Goal: Task Accomplishment & Management: Use online tool/utility

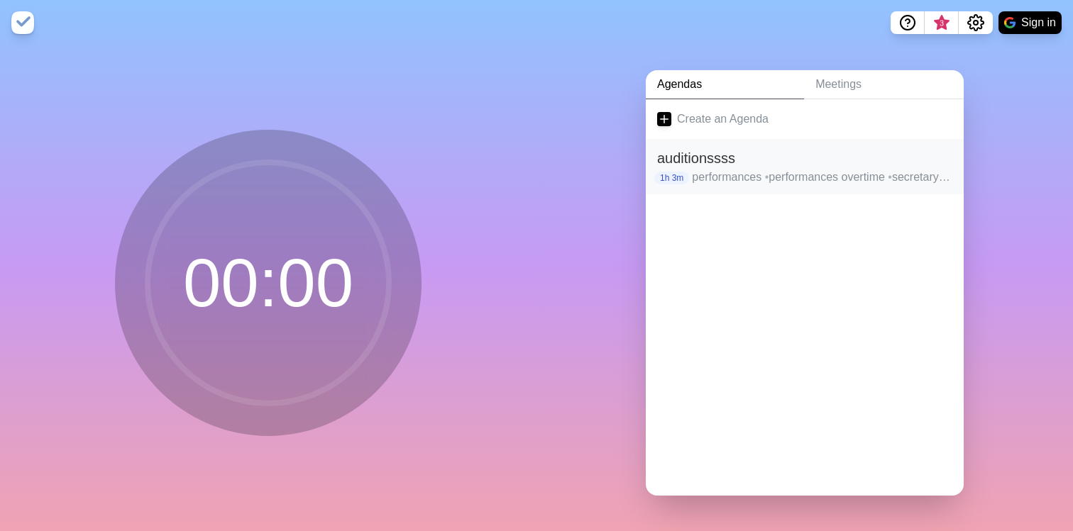
click at [761, 159] on h2 "auditionssss" at bounding box center [804, 158] width 295 height 21
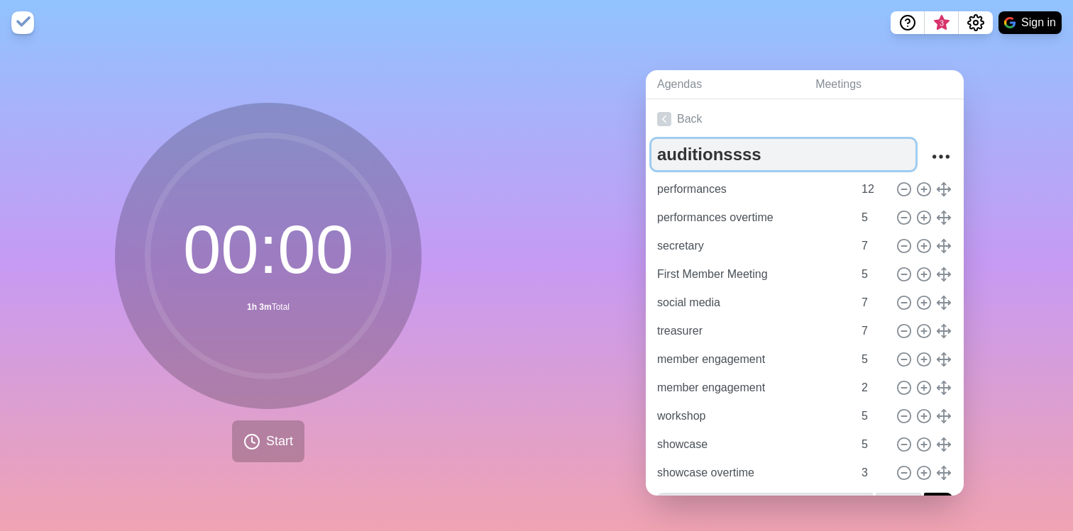
click at [767, 163] on textarea "auditionssss" at bounding box center [783, 154] width 264 height 31
type textarea "z"
type textarea "1&only and ZOOM auditions"
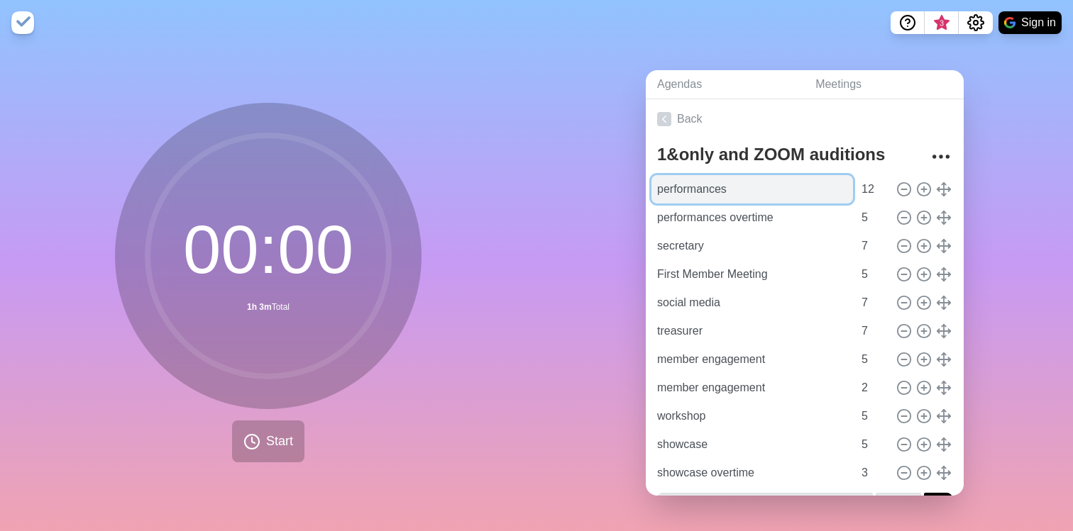
click at [767, 187] on input "performances" at bounding box center [751, 189] width 201 height 28
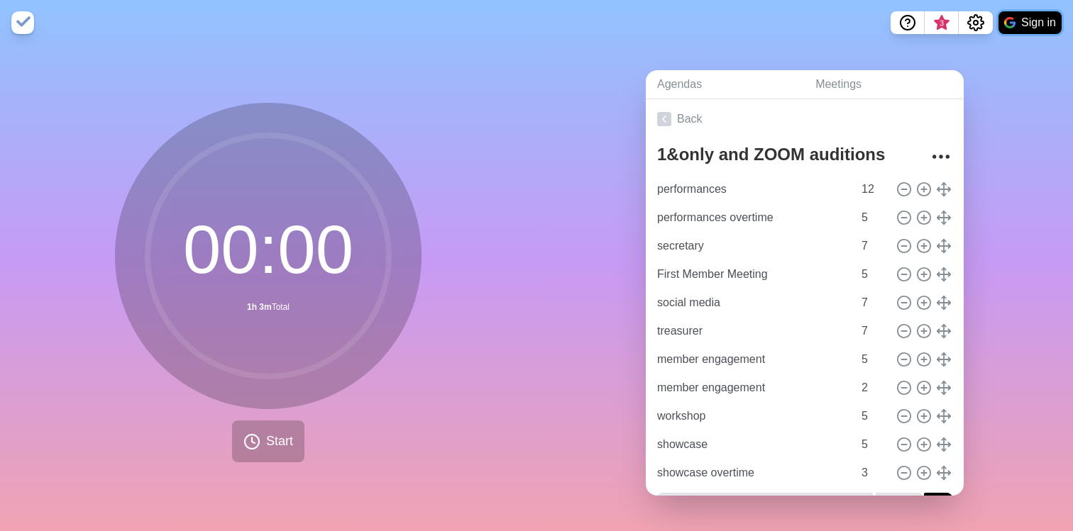
click at [1041, 33] on button "Sign in" at bounding box center [1029, 22] width 63 height 23
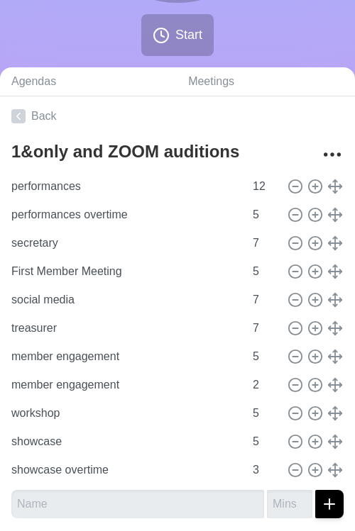
scroll to position [290, 0]
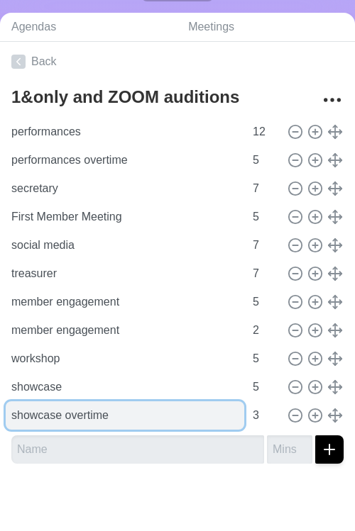
click at [92, 418] on input "showcase overtime" at bounding box center [125, 416] width 238 height 28
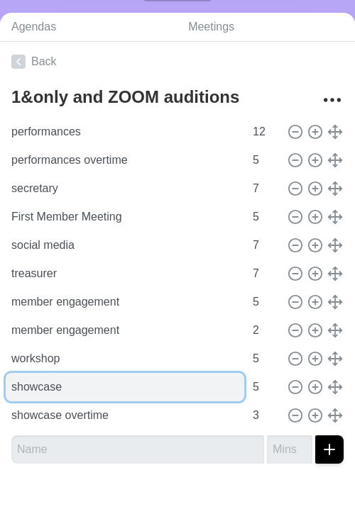
click at [114, 397] on input "showcase" at bounding box center [125, 387] width 238 height 28
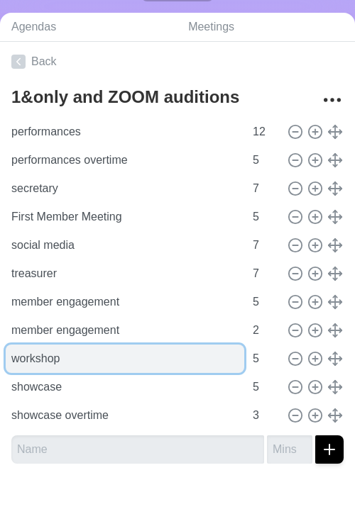
click at [146, 366] on input "workshop" at bounding box center [125, 359] width 238 height 28
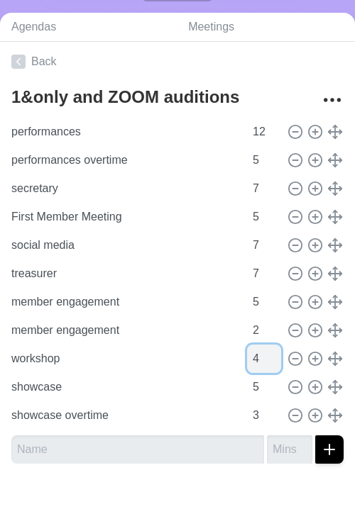
click at [274, 362] on input "4" at bounding box center [264, 359] width 34 height 28
click at [274, 362] on input "3" at bounding box center [264, 359] width 34 height 28
click at [274, 362] on input "2" at bounding box center [264, 359] width 34 height 28
type input "3"
click at [278, 354] on input "3" at bounding box center [264, 359] width 34 height 28
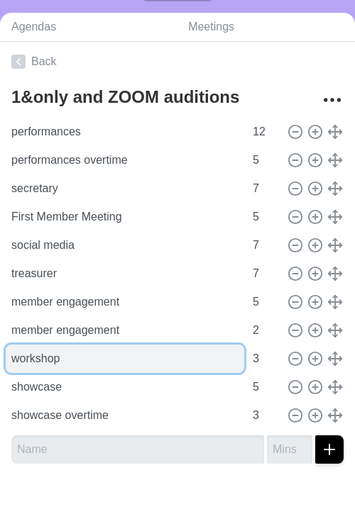
click at [172, 363] on input "workshop" at bounding box center [125, 359] width 238 height 28
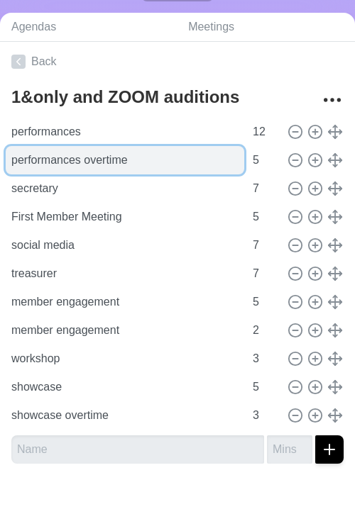
click at [181, 167] on input "performances overtime" at bounding box center [125, 160] width 238 height 28
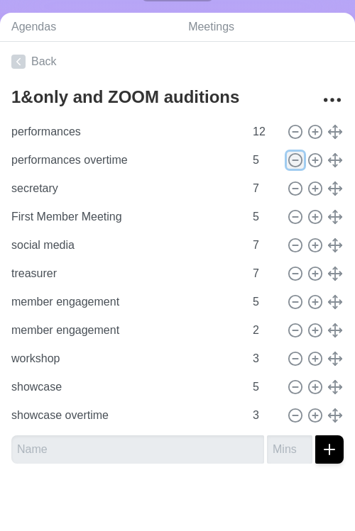
click at [297, 161] on icon at bounding box center [295, 161] width 16 height 16
type input "secretary"
type input "7"
type input "First Member Meeting"
type input "5"
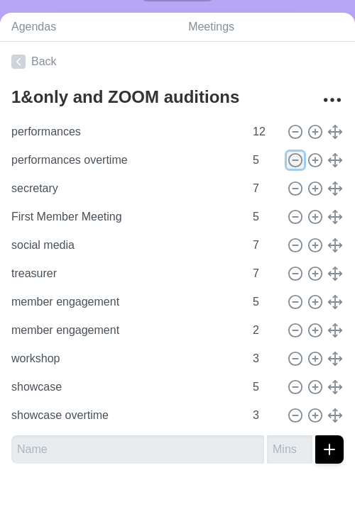
type input "social media"
type input "7"
type input "treasurer"
type input "member engagement"
type input "5"
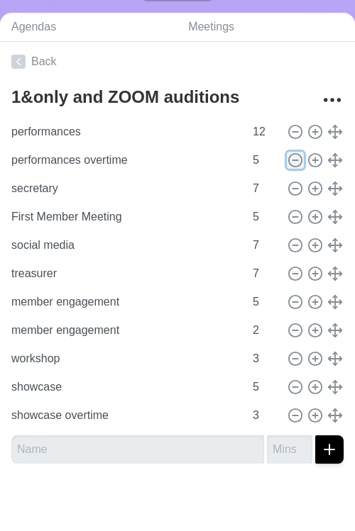
type input "2"
type input "workshop"
type input "3"
type input "showcase"
type input "5"
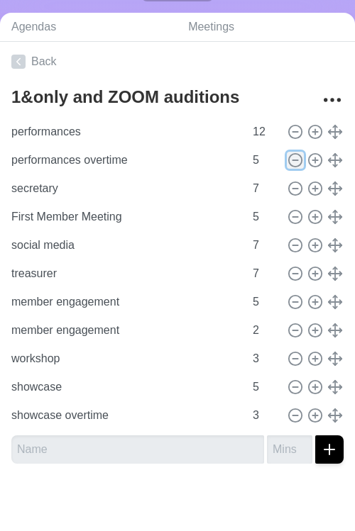
type input "showcase overtime"
type input "3"
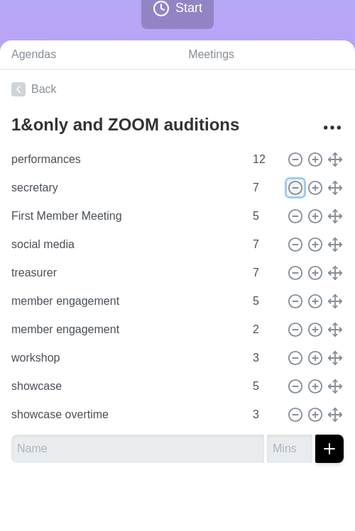
scroll to position [262, 0]
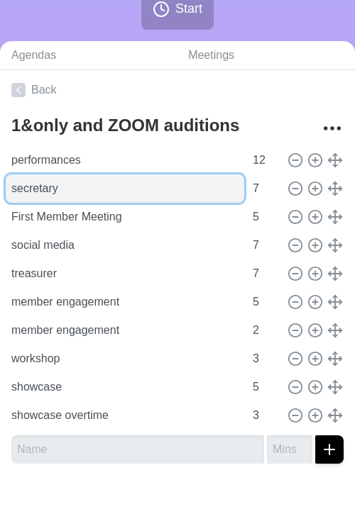
click at [187, 201] on input "secretary" at bounding box center [125, 189] width 238 height 28
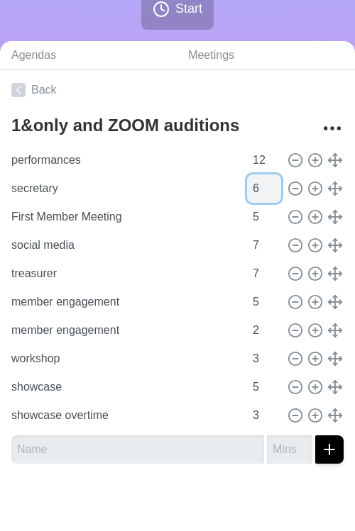
click at [273, 192] on input "6" at bounding box center [264, 189] width 34 height 28
click at [273, 192] on input "5" at bounding box center [264, 189] width 34 height 28
click at [273, 192] on input "4" at bounding box center [264, 189] width 34 height 28
type input "3"
click at [273, 192] on input "3" at bounding box center [264, 189] width 34 height 28
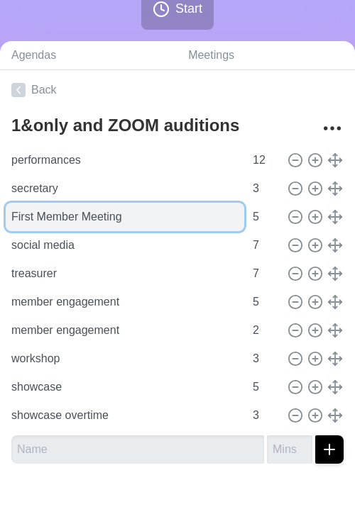
click at [183, 226] on input "First Member Meeting" at bounding box center [125, 217] width 238 height 28
click at [133, 222] on input "First Member Meeting" at bounding box center [125, 217] width 238 height 28
type input "H"
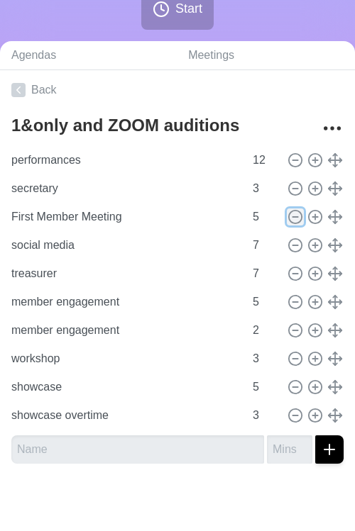
click at [293, 223] on circle at bounding box center [295, 217] width 13 height 13
type input "social media"
type input "7"
type input "treasurer"
type input "member engagement"
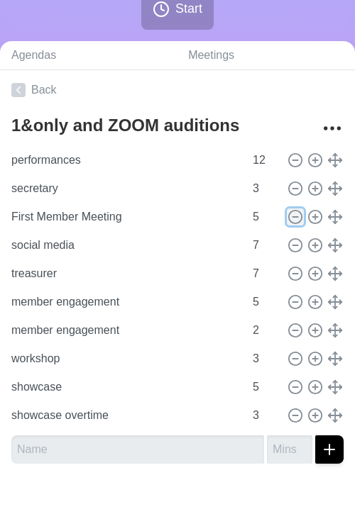
type input "5"
type input "2"
type input "workshop"
type input "3"
type input "showcase"
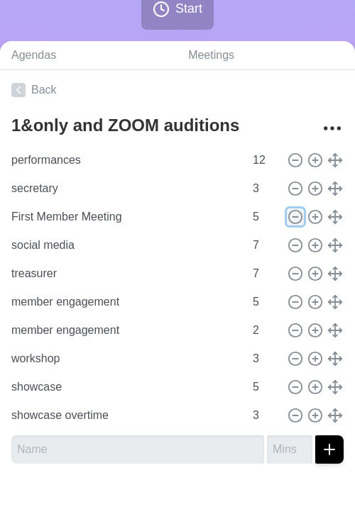
type input "5"
type input "showcase overtime"
type input "3"
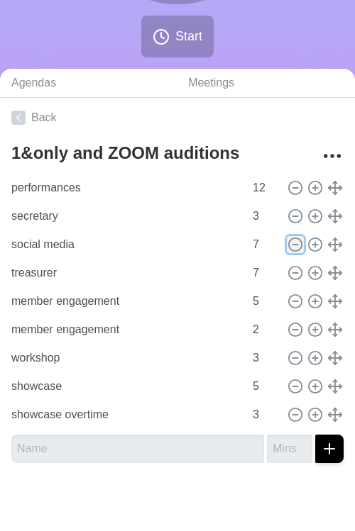
scroll to position [233, 0]
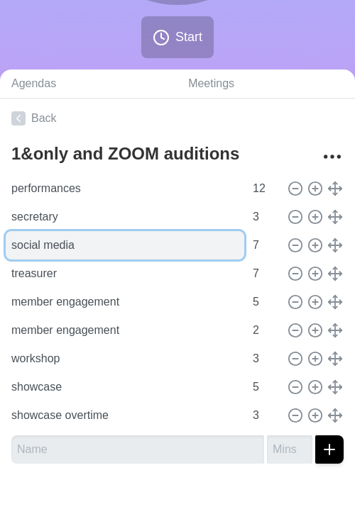
click at [132, 248] on input "social media" at bounding box center [125, 245] width 238 height 28
click at [140, 250] on input "social media" at bounding box center [125, 245] width 238 height 28
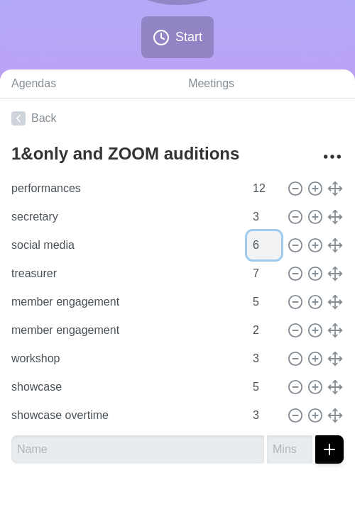
click at [273, 250] on input "6" at bounding box center [264, 245] width 34 height 28
click at [273, 250] on input "5" at bounding box center [264, 245] width 34 height 28
click at [273, 250] on input "4" at bounding box center [264, 245] width 34 height 28
type input "3"
click at [273, 250] on input "3" at bounding box center [264, 245] width 34 height 28
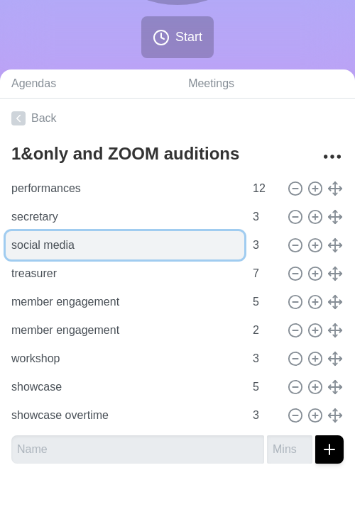
click at [180, 246] on input "social media" at bounding box center [125, 245] width 238 height 28
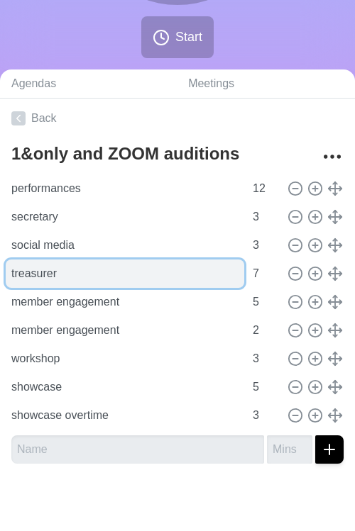
click at [167, 273] on input "treasurer" at bounding box center [125, 274] width 238 height 28
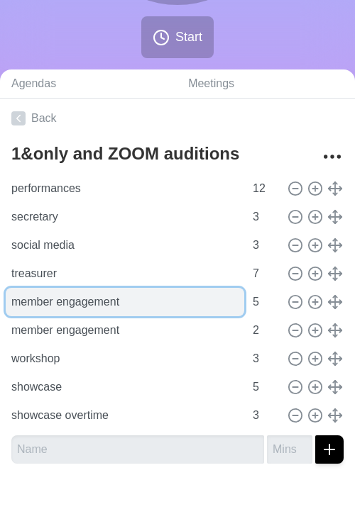
click at [142, 312] on input "member engagement" at bounding box center [125, 302] width 238 height 28
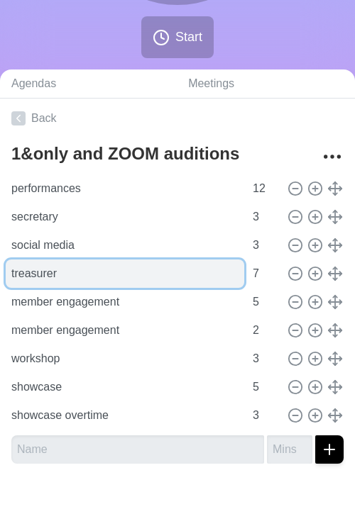
click at [143, 275] on input "treasurer" at bounding box center [125, 274] width 238 height 28
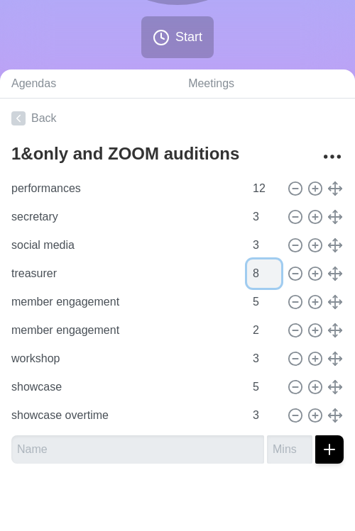
click at [272, 270] on input "8" at bounding box center [264, 274] width 34 height 28
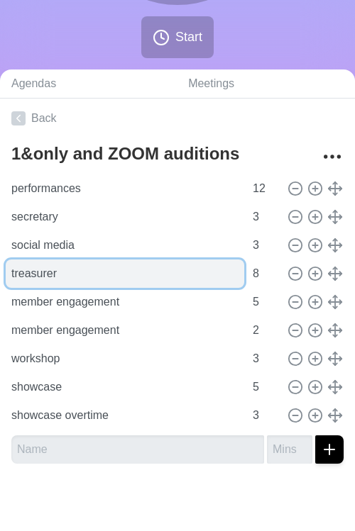
click at [165, 272] on input "treasurer" at bounding box center [125, 274] width 238 height 28
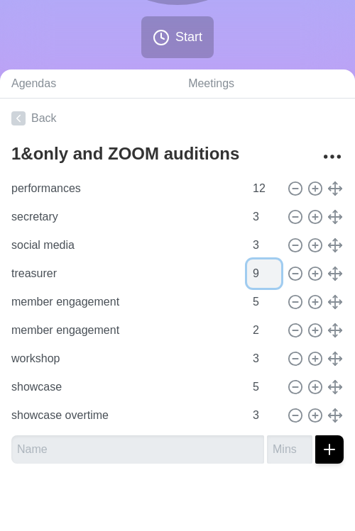
click at [272, 267] on input "9" at bounding box center [264, 274] width 34 height 28
type input "10"
click at [272, 267] on input "10" at bounding box center [264, 274] width 34 height 28
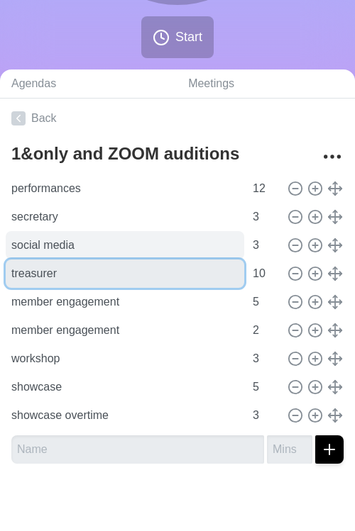
click at [153, 258] on div "performances 12 secretary 3 social media 3 treasurer 10 member engagement 5 mem…" at bounding box center [177, 302] width 332 height 255
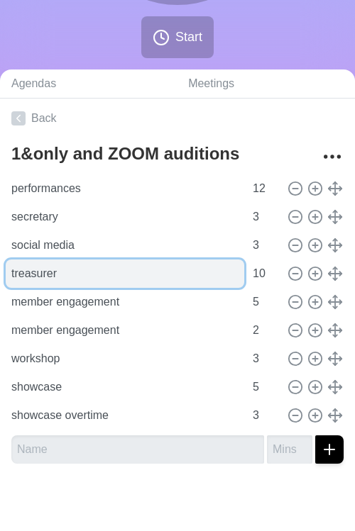
click at [150, 272] on input "treasurer" at bounding box center [125, 274] width 238 height 28
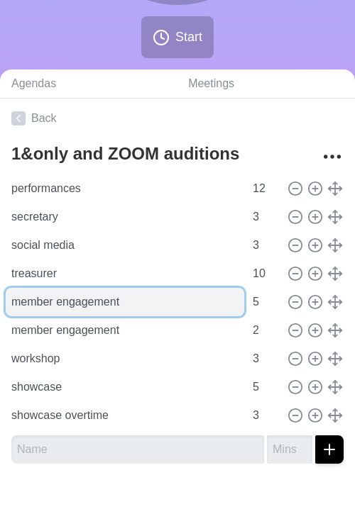
click at [103, 299] on input "member engagement" at bounding box center [125, 302] width 238 height 28
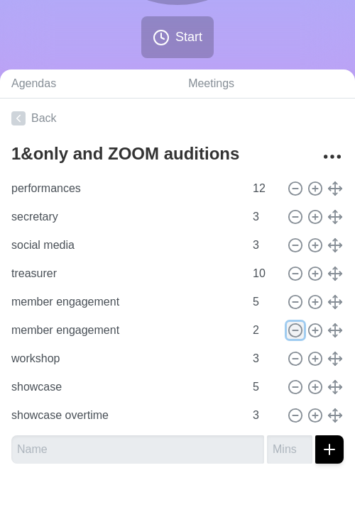
click at [292, 327] on icon at bounding box center [295, 331] width 16 height 16
type input "workshop"
type input "3"
type input "showcase"
type input "5"
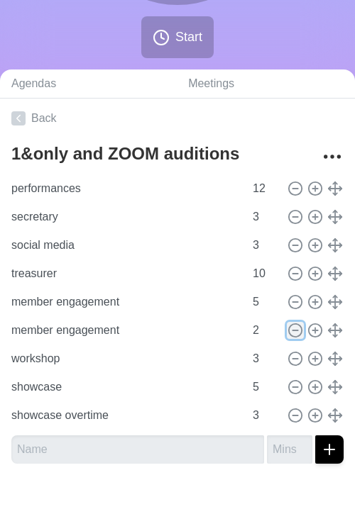
type input "showcase overtime"
type input "3"
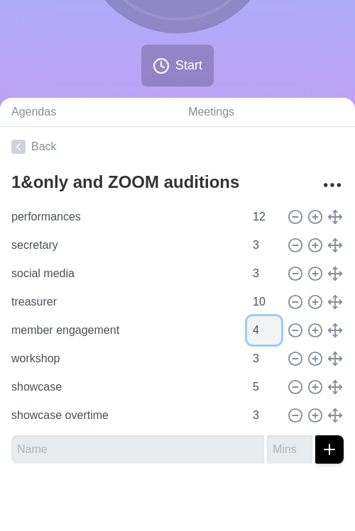
click at [274, 330] on input "4" at bounding box center [264, 330] width 34 height 28
click at [274, 330] on input "3" at bounding box center [264, 330] width 34 height 28
click at [275, 325] on input "4" at bounding box center [264, 330] width 34 height 28
click at [275, 325] on input "5" at bounding box center [264, 330] width 34 height 28
click at [275, 325] on input "6" at bounding box center [264, 330] width 34 height 28
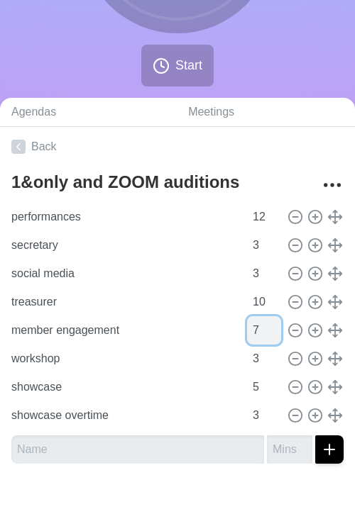
type input "7"
click at [277, 324] on input "7" at bounding box center [264, 330] width 34 height 28
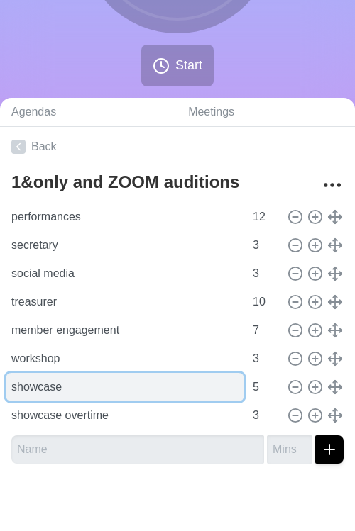
click at [136, 385] on input "showcase" at bounding box center [125, 387] width 238 height 28
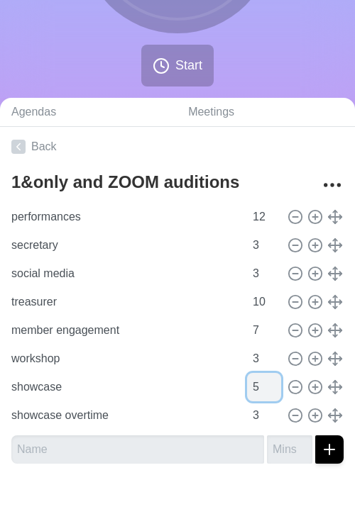
click at [250, 392] on input "5" at bounding box center [264, 387] width 34 height 28
click at [292, 415] on icon at bounding box center [295, 416] width 16 height 16
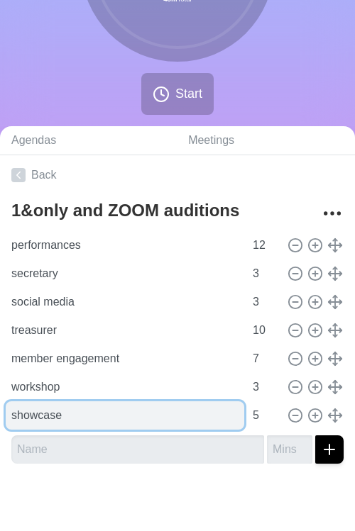
click at [128, 402] on input "showcase" at bounding box center [125, 416] width 238 height 28
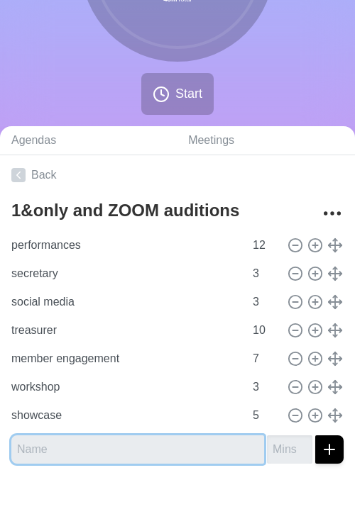
click at [121, 438] on input "text" at bounding box center [137, 450] width 253 height 28
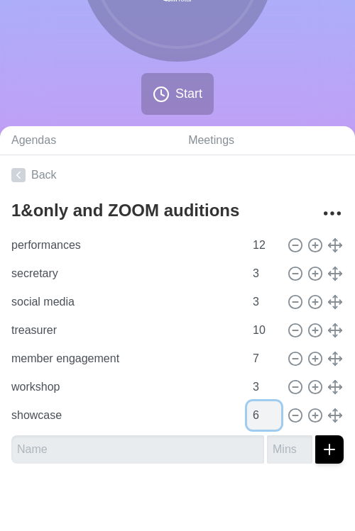
click at [275, 409] on input "6" at bounding box center [264, 416] width 34 height 28
click at [275, 409] on input "7" at bounding box center [264, 416] width 34 height 28
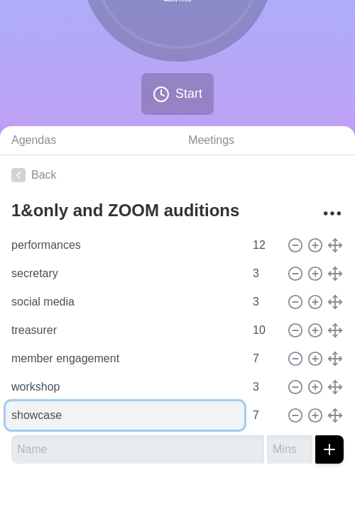
click at [206, 422] on input "showcase" at bounding box center [125, 416] width 238 height 28
click at [201, 407] on input "showcase" at bounding box center [125, 416] width 238 height 28
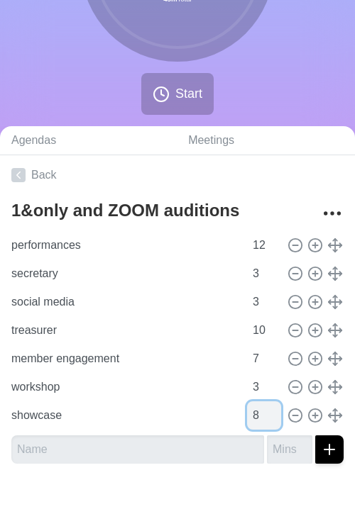
type input "8"
click at [274, 411] on input "8" at bounding box center [264, 416] width 34 height 28
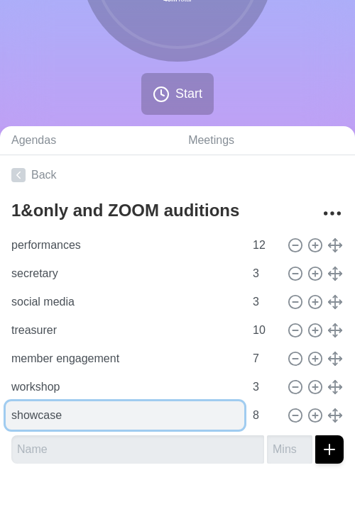
click at [165, 428] on input "showcase" at bounding box center [125, 416] width 238 height 28
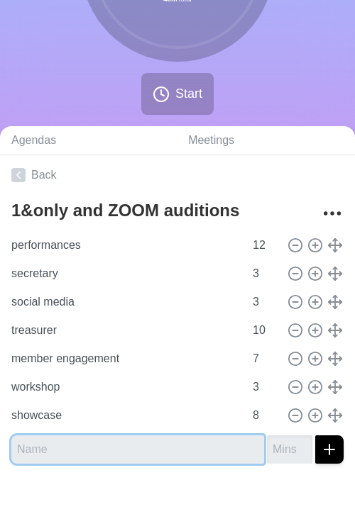
click at [161, 443] on input "text" at bounding box center [137, 450] width 253 height 28
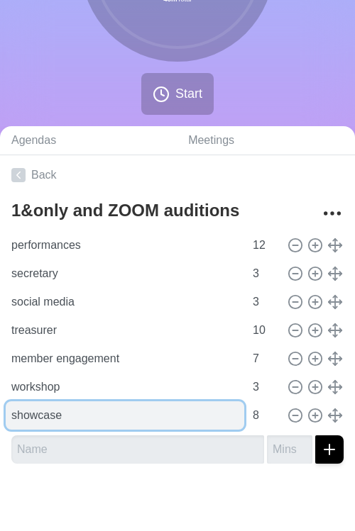
click at [58, 411] on input "showcase" at bounding box center [125, 416] width 238 height 28
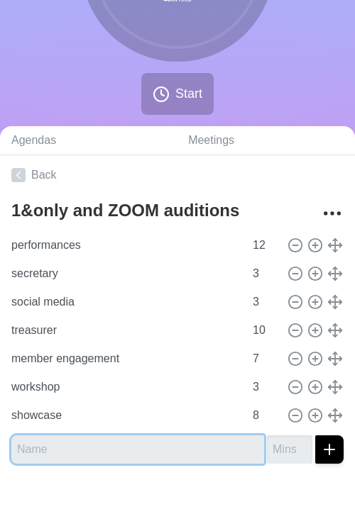
click at [57, 448] on input "text" at bounding box center [137, 450] width 253 height 28
click at [61, 462] on input "text" at bounding box center [137, 450] width 253 height 28
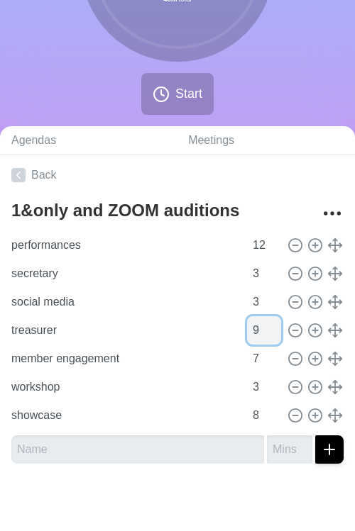
click at [273, 337] on input "9" at bounding box center [264, 330] width 34 height 28
type input "8"
click at [273, 337] on input "8" at bounding box center [264, 330] width 34 height 28
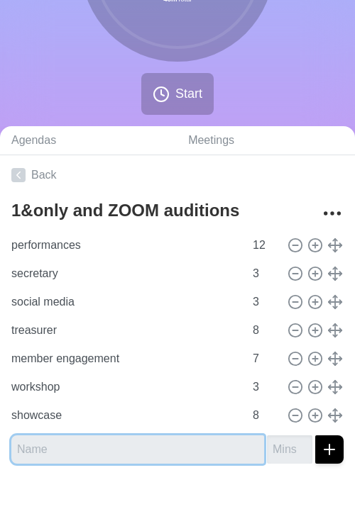
click at [138, 438] on input "text" at bounding box center [137, 450] width 253 height 28
type input "JSB stuff"
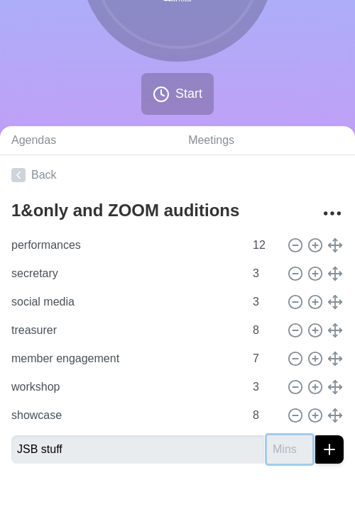
click at [273, 451] on input "number" at bounding box center [289, 450] width 45 height 28
click at [270, 481] on div at bounding box center [177, 503] width 355 height 57
click at [282, 448] on input "number" at bounding box center [289, 450] width 45 height 28
type input "15"
click at [270, 477] on div at bounding box center [177, 503] width 355 height 57
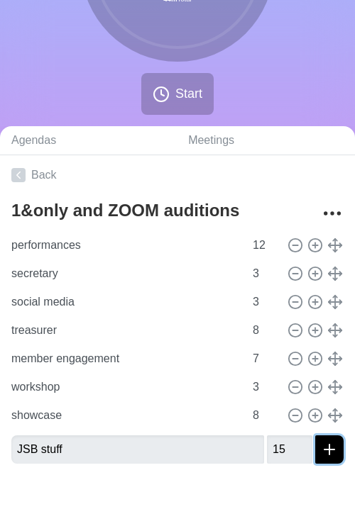
click at [328, 455] on icon "submit" at bounding box center [329, 449] width 17 height 17
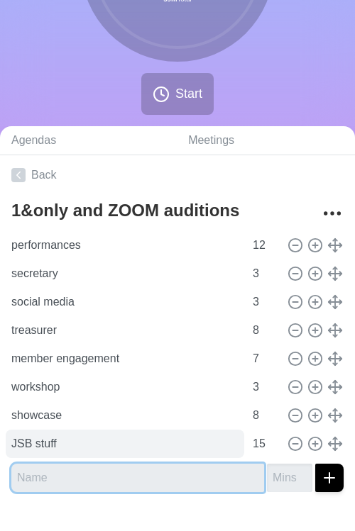
scroll to position [205, 0]
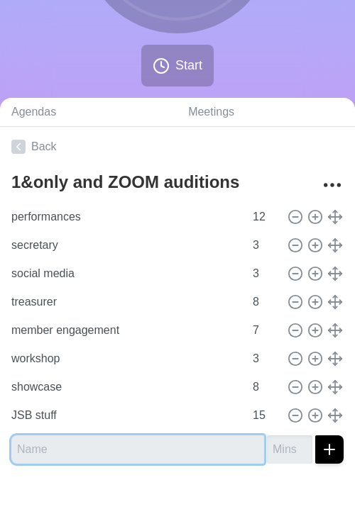
click at [121, 446] on input "text" at bounding box center [137, 450] width 253 height 28
type input "auditions"
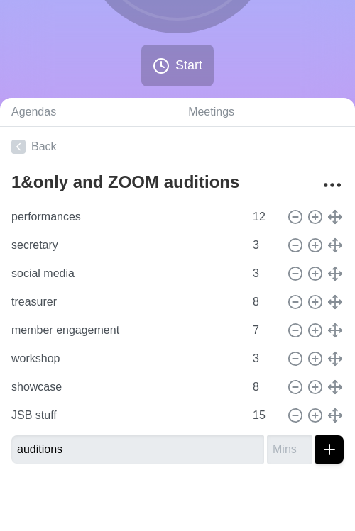
click at [104, 485] on div at bounding box center [177, 503] width 355 height 57
click at [270, 455] on input "number" at bounding box center [289, 450] width 45 height 28
type input "45"
click at [343, 450] on button "submit" at bounding box center [329, 450] width 28 height 28
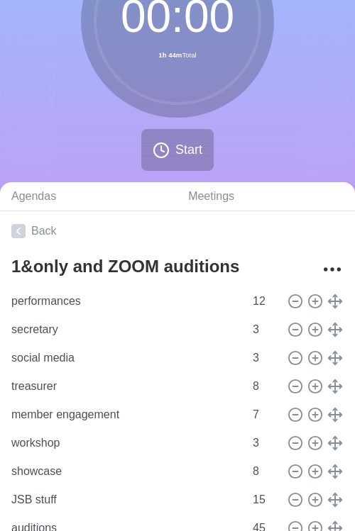
scroll to position [233, 0]
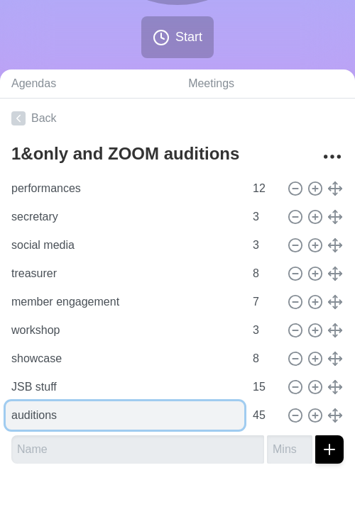
click at [203, 422] on input "auditions" at bounding box center [125, 416] width 238 height 28
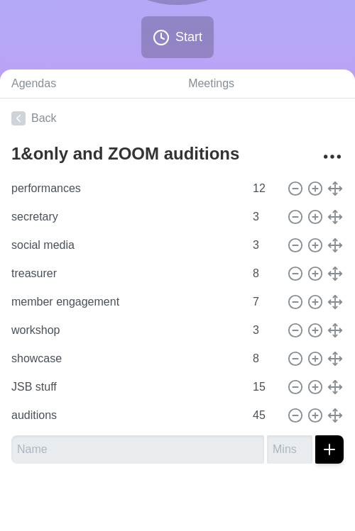
click at [184, 490] on div at bounding box center [177, 503] width 355 height 57
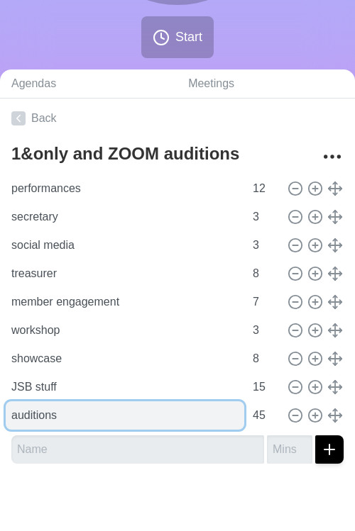
click at [90, 427] on input "auditions" at bounding box center [125, 416] width 238 height 28
click at [110, 417] on input "auditions - however long it takes" at bounding box center [125, 416] width 238 height 28
click at [115, 417] on input "auditions - however long it takes" at bounding box center [125, 416] width 238 height 28
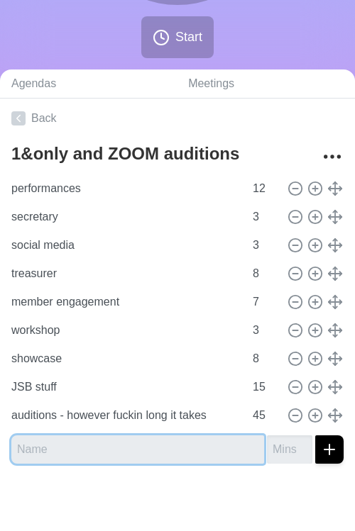
click at [143, 456] on input "text" at bounding box center [137, 450] width 253 height 28
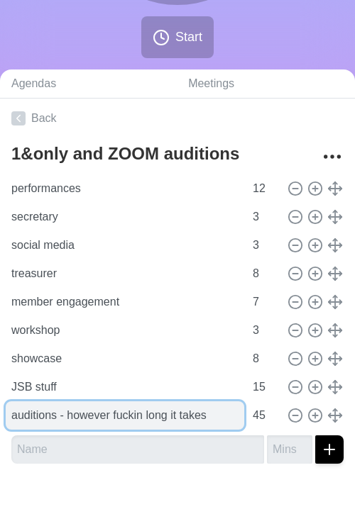
click at [43, 426] on input "auditions - however fuckin long it takes" at bounding box center [125, 416] width 238 height 28
click at [144, 424] on input "auditions - however fuckin long it takes" at bounding box center [125, 416] width 238 height 28
click at [130, 411] on input "auditions - however fuckin long it takes" at bounding box center [125, 416] width 238 height 28
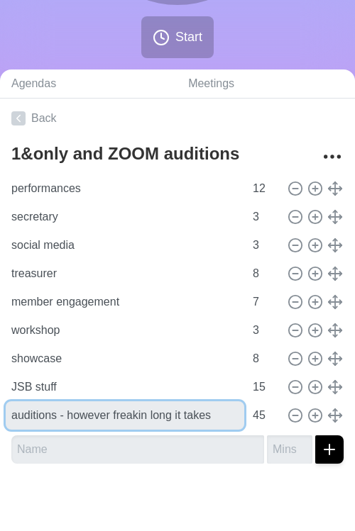
type input "auditions - however freakin long it takes"
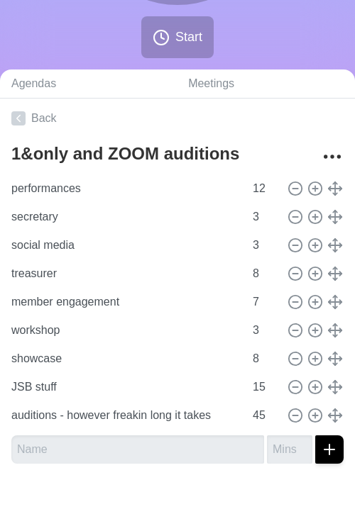
click at [196, 505] on div at bounding box center [177, 503] width 355 height 57
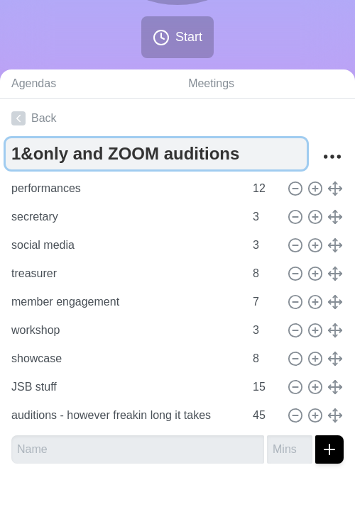
click at [180, 164] on textarea "1&only and ZOOM auditions" at bounding box center [156, 153] width 301 height 31
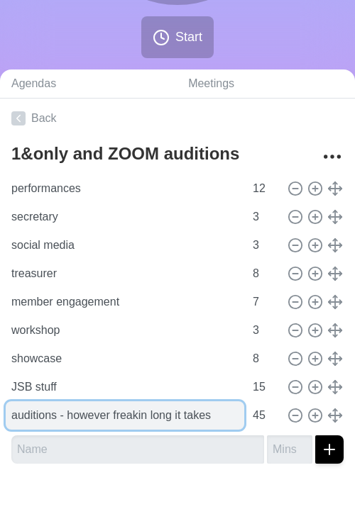
click at [73, 415] on input "auditions - however freakin long it takes" at bounding box center [125, 416] width 238 height 28
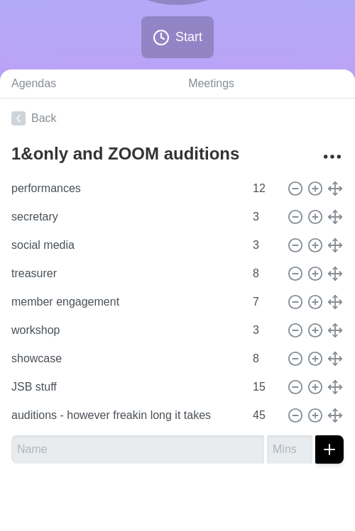
click at [104, 478] on div at bounding box center [177, 503] width 355 height 57
click at [271, 382] on input "16" at bounding box center [264, 387] width 34 height 28
click at [271, 382] on input "17" at bounding box center [264, 387] width 34 height 28
click at [271, 382] on input "18" at bounding box center [264, 387] width 34 height 28
click at [271, 382] on input "19" at bounding box center [264, 387] width 34 height 28
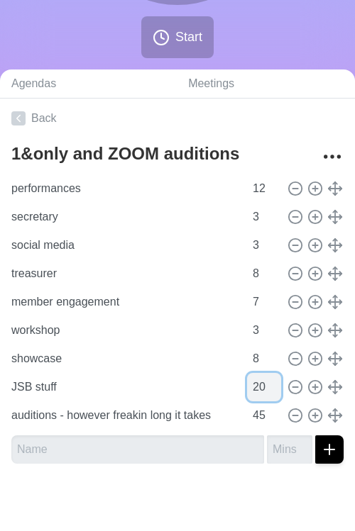
type input "20"
click at [271, 382] on input "20" at bounding box center [264, 387] width 34 height 28
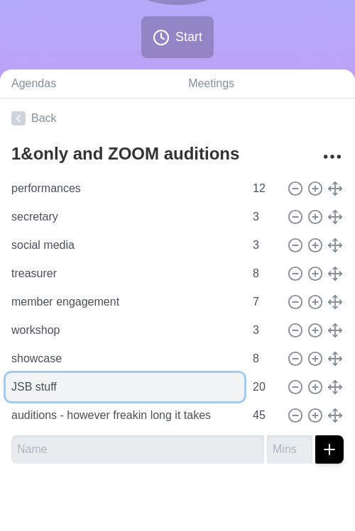
click at [194, 394] on input "JSB stuff" at bounding box center [125, 387] width 238 height 28
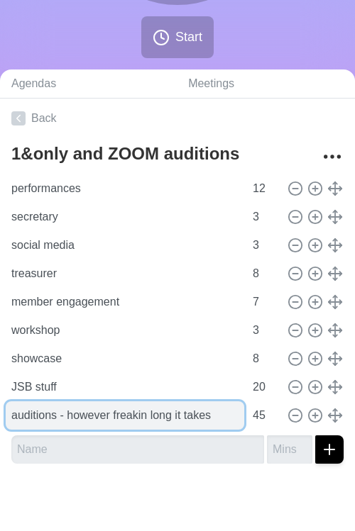
click at [177, 423] on input "auditions - however freakin long it takes" at bounding box center [125, 416] width 238 height 28
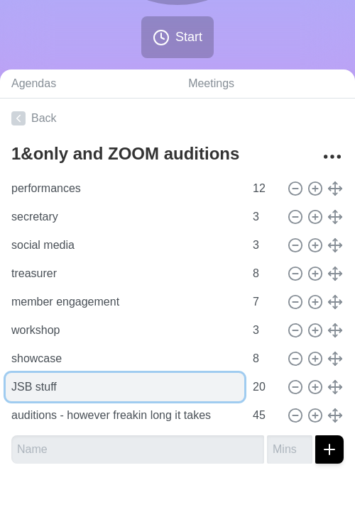
click at [176, 398] on input "JSB stuff" at bounding box center [125, 387] width 238 height 28
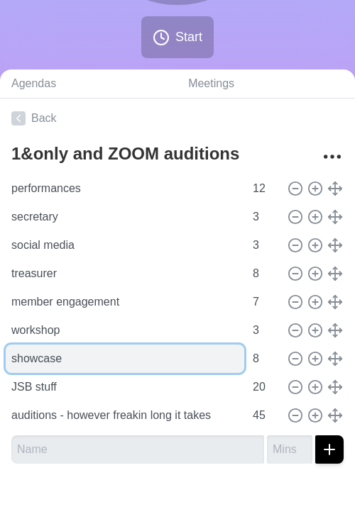
click at [145, 352] on input "showcase" at bounding box center [125, 359] width 238 height 28
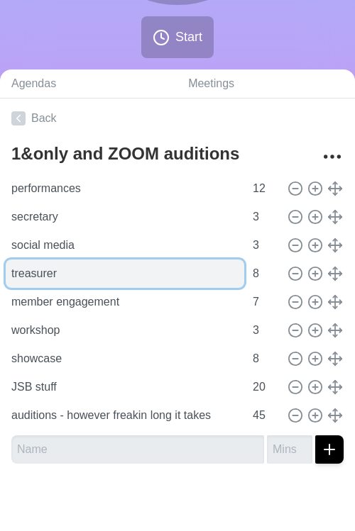
click at [143, 272] on input "treasurer" at bounding box center [125, 274] width 238 height 28
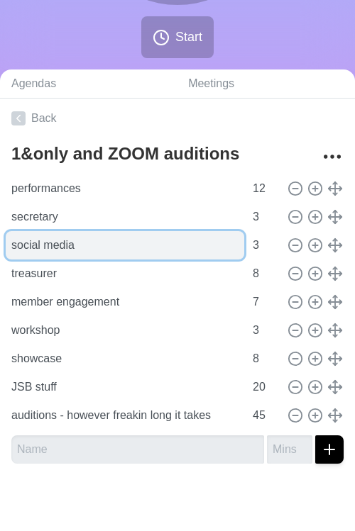
click at [178, 237] on input "social media" at bounding box center [125, 245] width 238 height 28
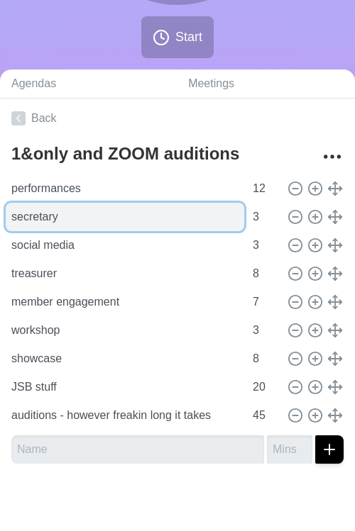
click at [172, 223] on input "secretary" at bounding box center [125, 217] width 238 height 28
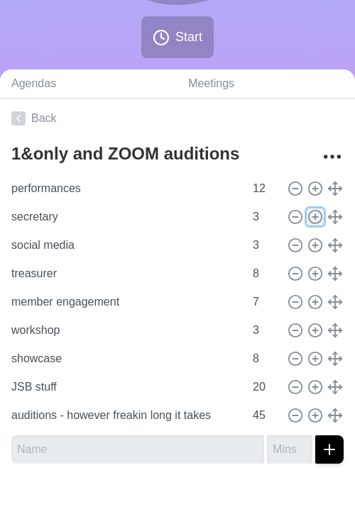
click at [306, 219] on button at bounding box center [314, 217] width 17 height 17
type input "secretary"
type input "social media"
type input "3"
type input "treasurer"
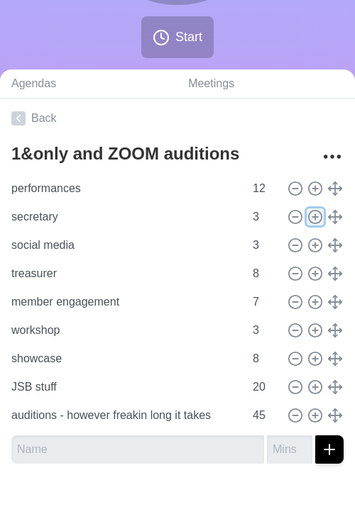
type input "8"
type input "member engagement"
type input "7"
type input "workshop"
type input "3"
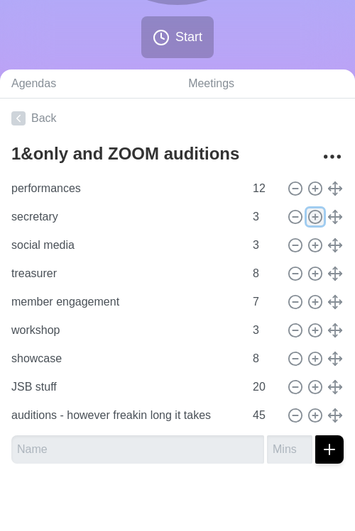
type input "showcase"
type input "8"
type input "JSB stuff"
type input "20"
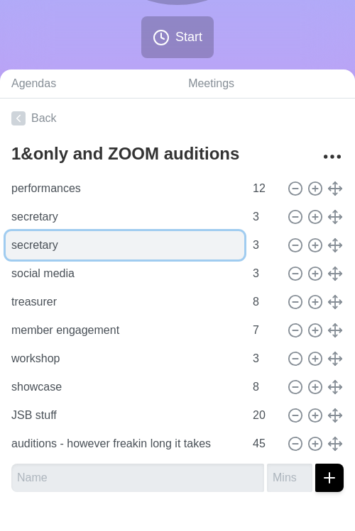
click at [64, 243] on input "secretary" at bounding box center [125, 245] width 238 height 28
type input "v"
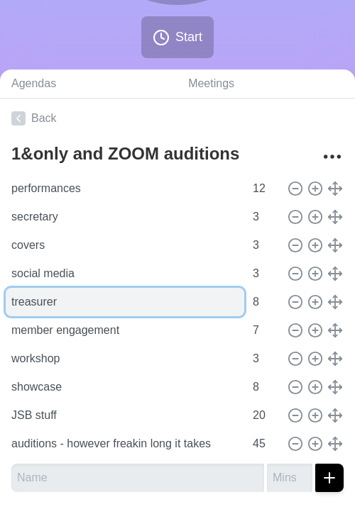
click at [87, 292] on input "treasurer" at bounding box center [125, 302] width 238 height 28
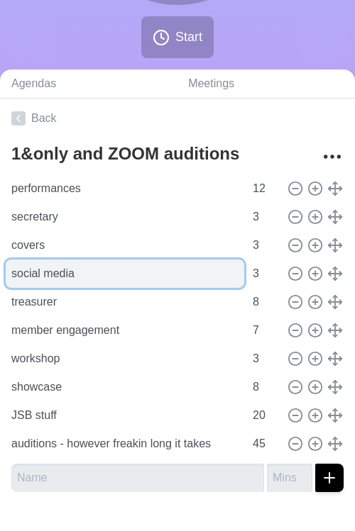
click at [92, 275] on input "social media" at bounding box center [125, 274] width 238 height 28
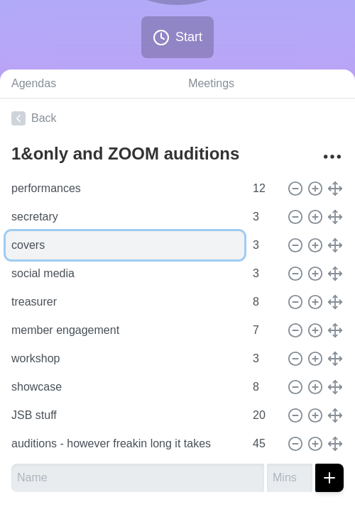
click at [112, 243] on input "covers" at bounding box center [125, 245] width 238 height 28
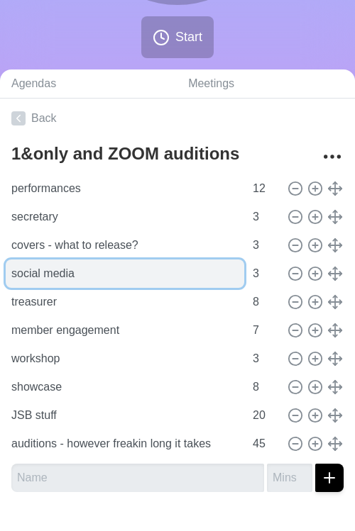
click at [106, 284] on input "social media" at bounding box center [125, 274] width 238 height 28
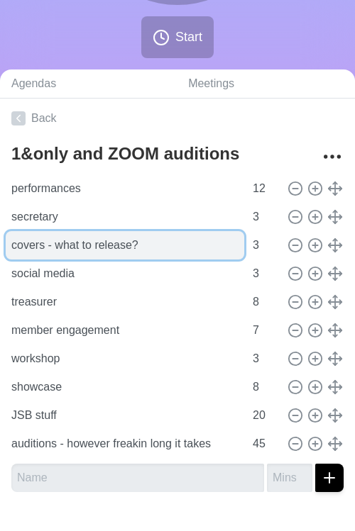
click at [160, 255] on input "covers - what to release?" at bounding box center [125, 245] width 238 height 28
drag, startPoint x: 137, startPoint y: 248, endPoint x: 75, endPoint y: 248, distance: 61.7
click at [76, 248] on input "covers - what to release? audition timestmaps" at bounding box center [125, 245] width 238 height 28
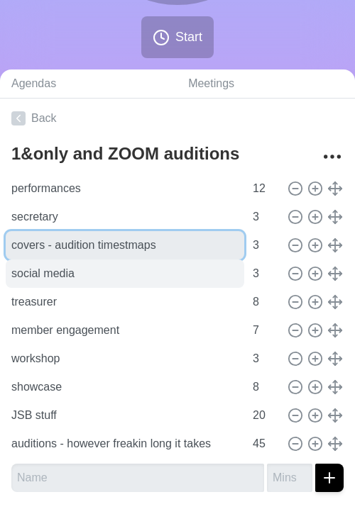
type input "covers - audition timestmaps"
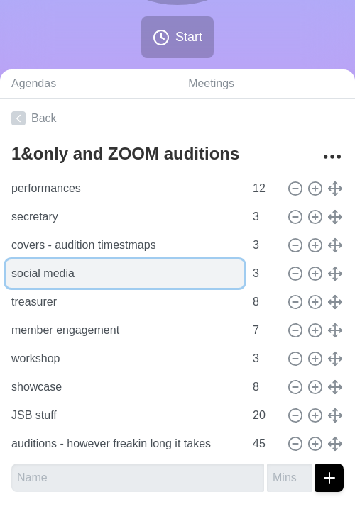
click at [101, 268] on input "social media" at bounding box center [125, 274] width 238 height 28
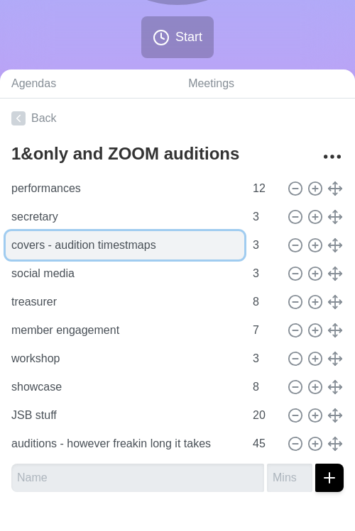
click at [119, 255] on input "covers - audition timestmaps" at bounding box center [125, 245] width 238 height 28
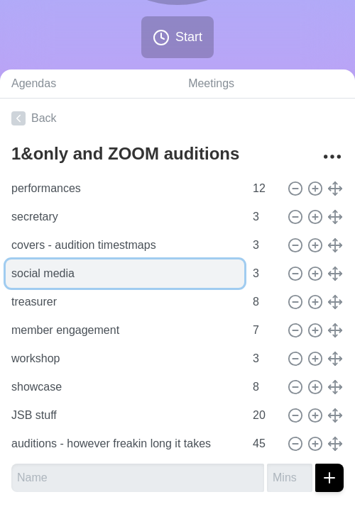
click at [119, 270] on input "social media" at bounding box center [125, 274] width 238 height 28
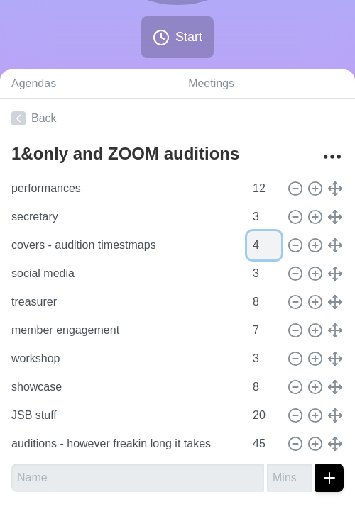
click at [273, 242] on input "4" at bounding box center [264, 245] width 34 height 28
click at [273, 242] on input "5" at bounding box center [264, 245] width 34 height 28
click at [273, 242] on input "6" at bounding box center [264, 245] width 34 height 28
type input "7"
click at [273, 242] on input "7" at bounding box center [264, 245] width 34 height 28
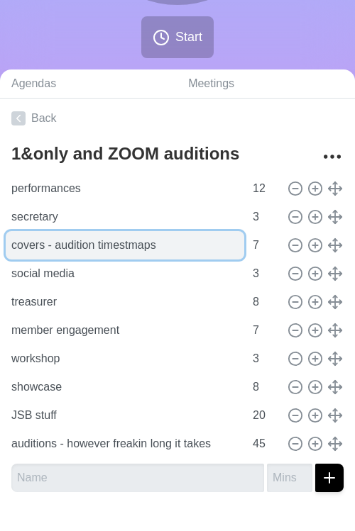
click at [150, 254] on input "covers - audition timestmaps" at bounding box center [125, 245] width 238 height 28
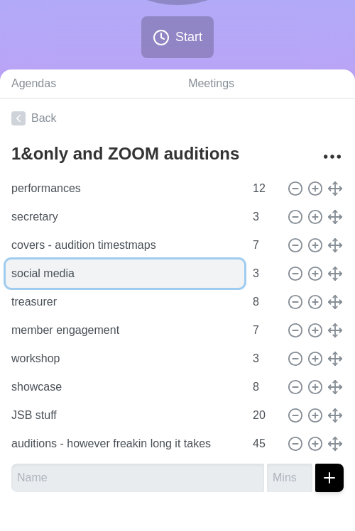
click at [150, 279] on input "social media" at bounding box center [125, 274] width 238 height 28
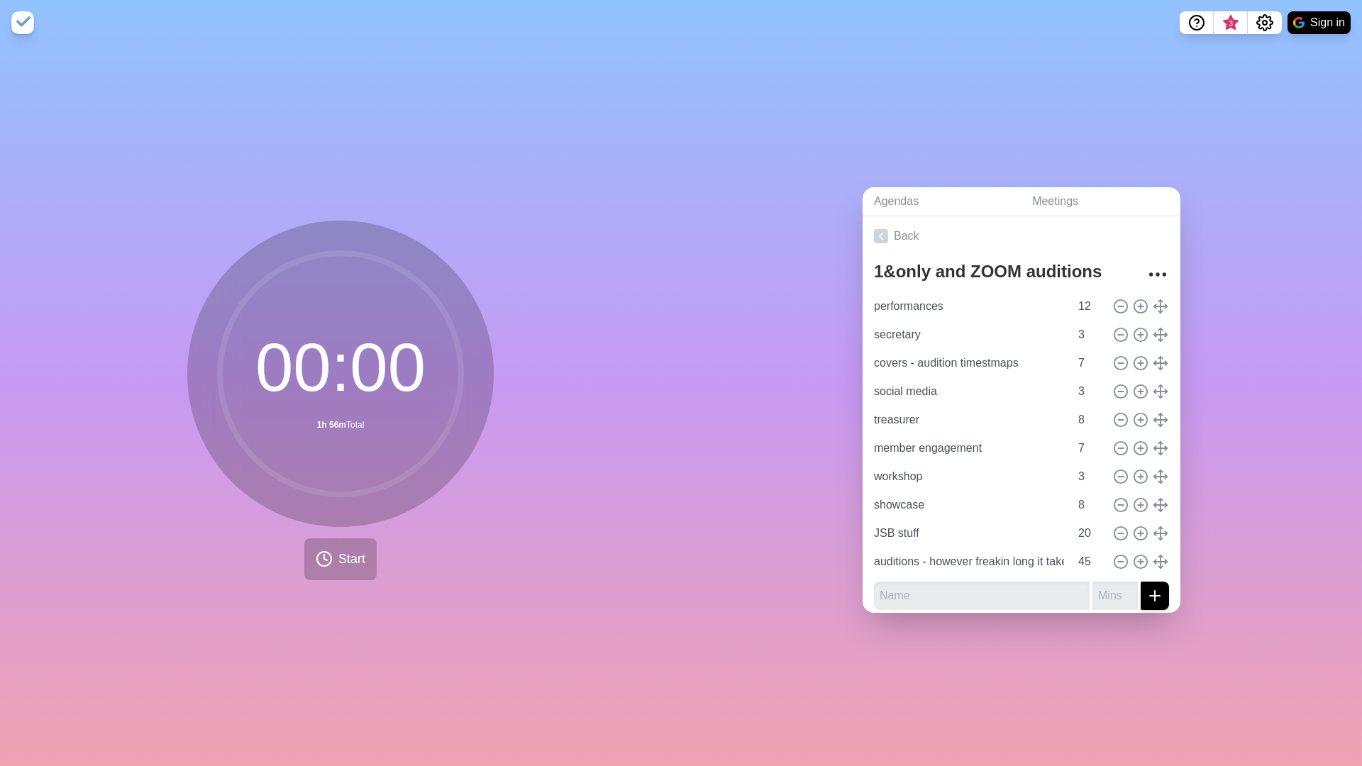
click at [492, 151] on div "00 : 00 1h 56m Total Start" at bounding box center [340, 405] width 681 height 721
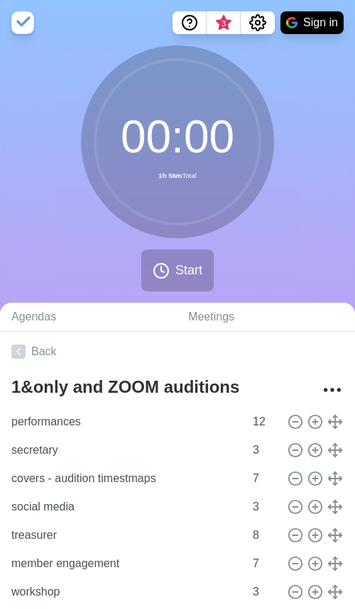
click at [235, 300] on div "00 : 00 1h 56m Total Start" at bounding box center [177, 174] width 355 height 258
click at [195, 282] on button "Start" at bounding box center [177, 271] width 72 height 42
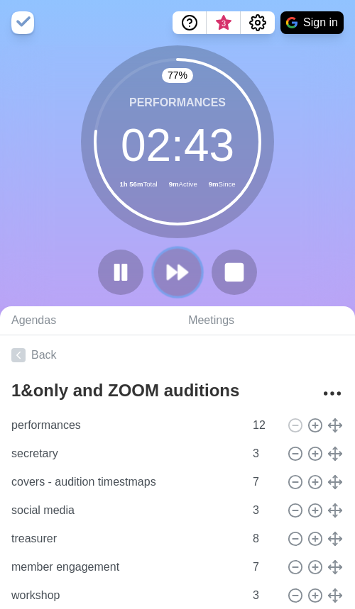
click at [184, 275] on polygon at bounding box center [182, 272] width 9 height 14
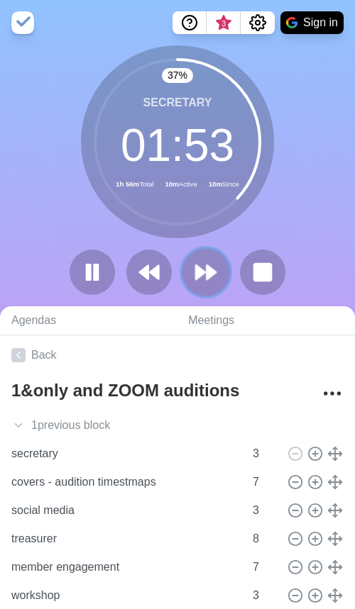
click at [206, 274] on polygon at bounding box center [210, 272] width 9 height 14
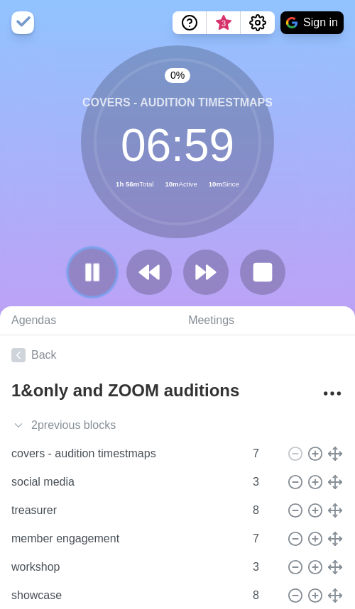
click at [88, 275] on rect at bounding box center [89, 273] width 4 height 16
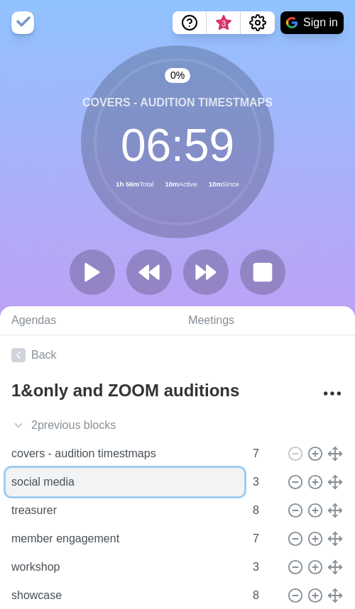
click at [152, 485] on input "social media" at bounding box center [125, 482] width 238 height 28
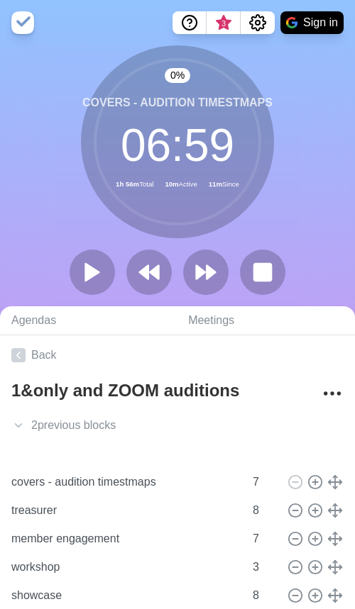
type input "covers - audition timestmaps"
type input "7"
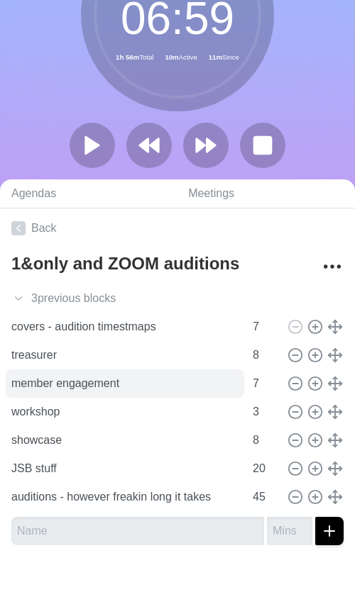
scroll to position [131, 0]
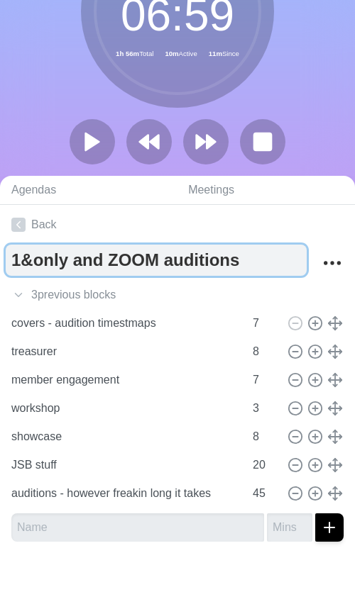
click at [197, 267] on textarea "1&only and ZOOM auditions" at bounding box center [156, 260] width 301 height 31
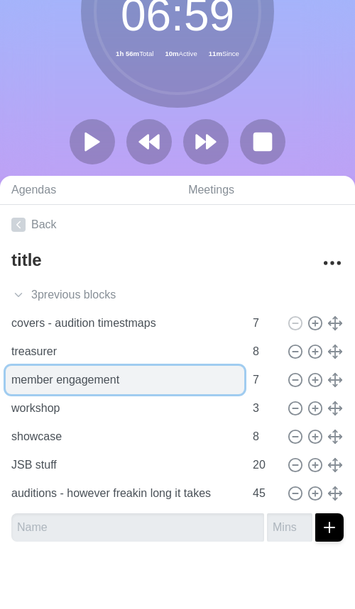
click at [185, 366] on input "member engagement" at bounding box center [125, 380] width 238 height 28
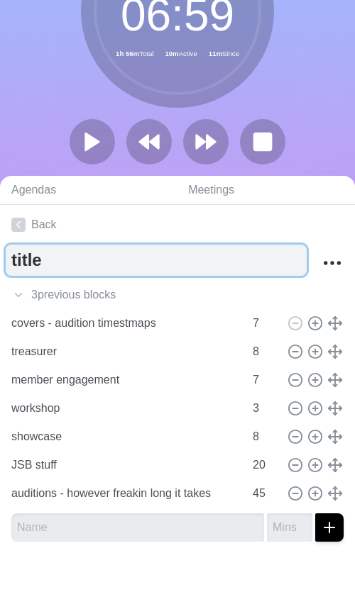
click at [159, 262] on textarea "title" at bounding box center [156, 260] width 301 height 31
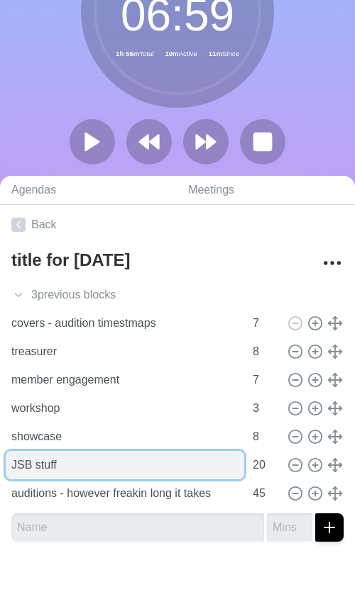
click at [165, 463] on input "JSB stuff" at bounding box center [125, 465] width 238 height 28
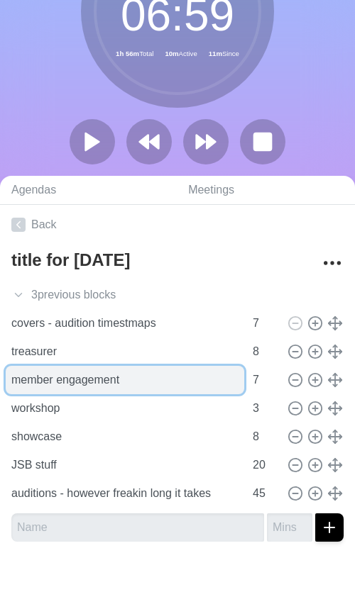
click at [150, 372] on input "member engagement" at bounding box center [125, 380] width 238 height 28
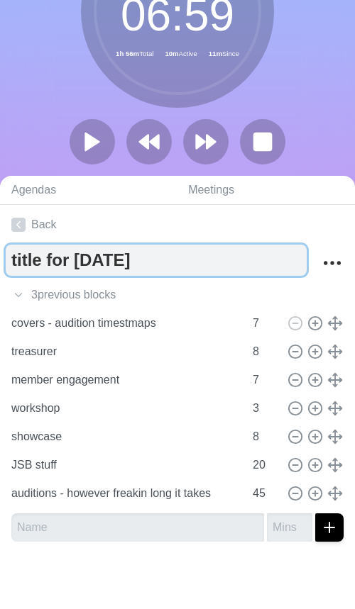
click at [139, 265] on textarea "title for [DATE]" at bounding box center [156, 260] width 301 height 31
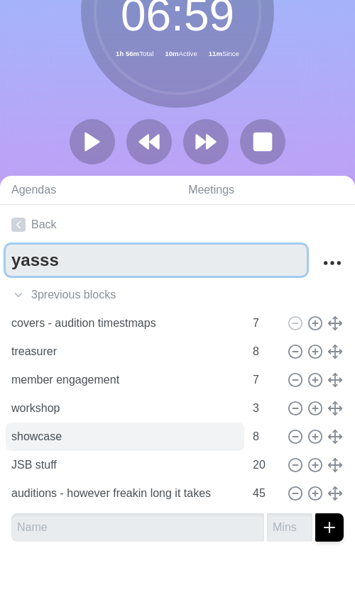
type textarea "yasss"
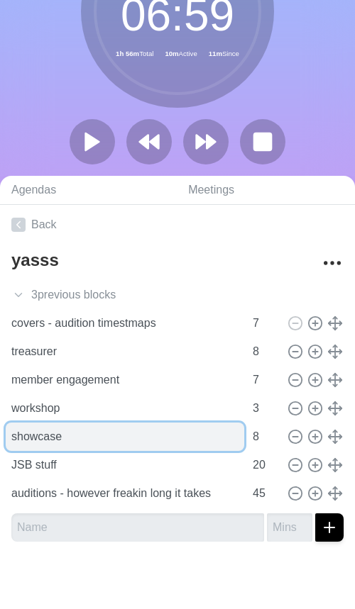
click at [144, 446] on input "showcase" at bounding box center [125, 437] width 238 height 28
click at [136, 429] on input "showcase" at bounding box center [125, 437] width 238 height 28
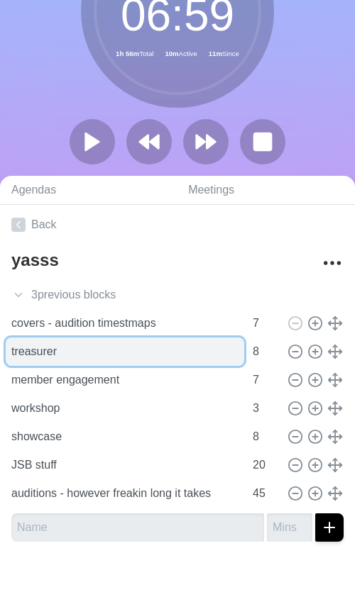
click at [128, 343] on input "treasurer" at bounding box center [125, 352] width 238 height 28
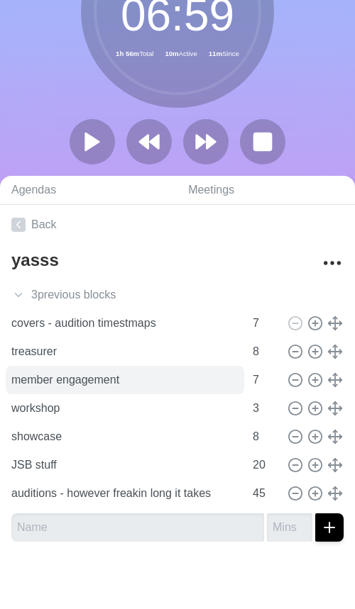
scroll to position [111, 0]
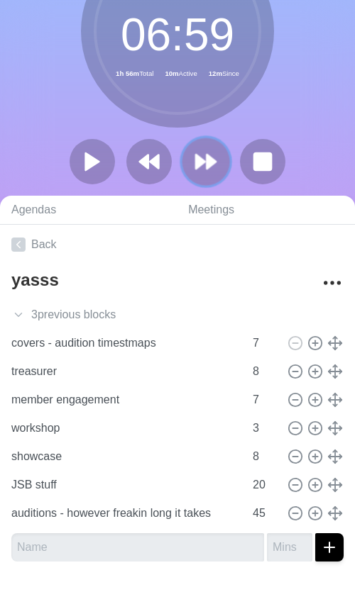
click at [214, 167] on icon at bounding box center [206, 162] width 24 height 24
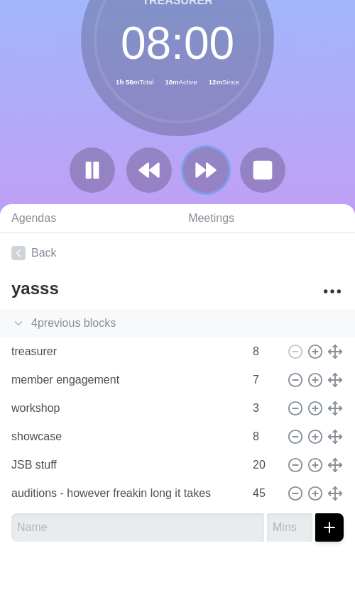
scroll to position [28, 0]
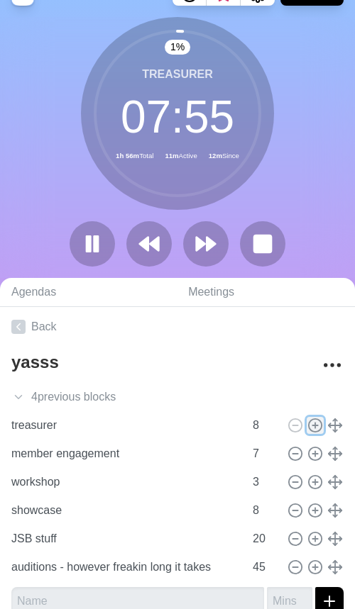
click at [309, 425] on icon at bounding box center [315, 426] width 16 height 16
type input "treasurer"
type input "8"
type input "member engagement"
type input "7"
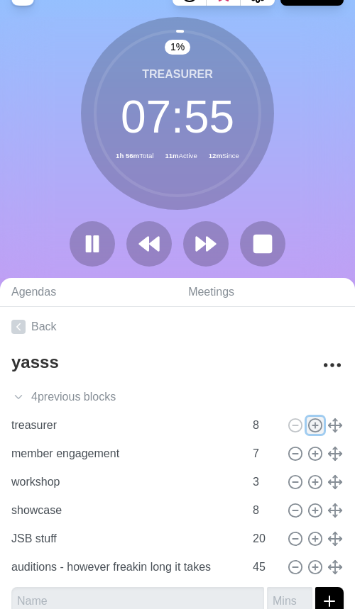
type input "workshop"
type input "3"
type input "showcase"
type input "8"
type input "JSB stuff"
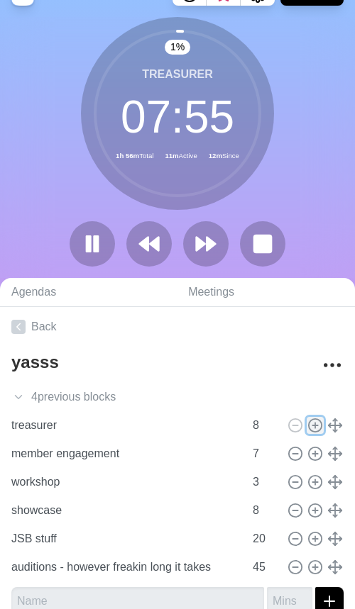
type input "20"
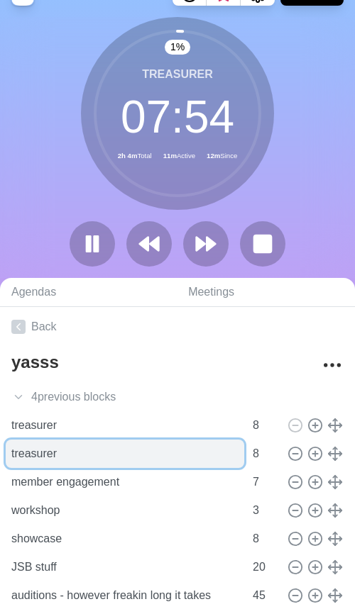
click at [118, 458] on input "treasurer" at bounding box center [125, 454] width 238 height 28
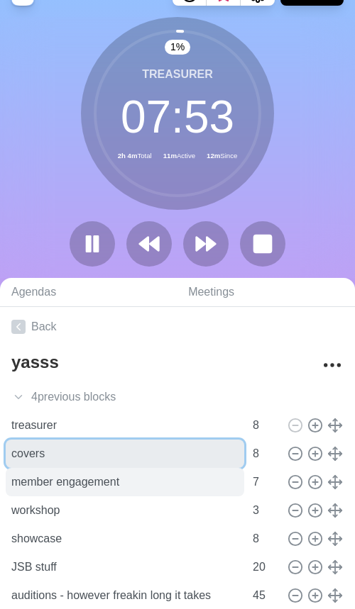
scroll to position [0, 0]
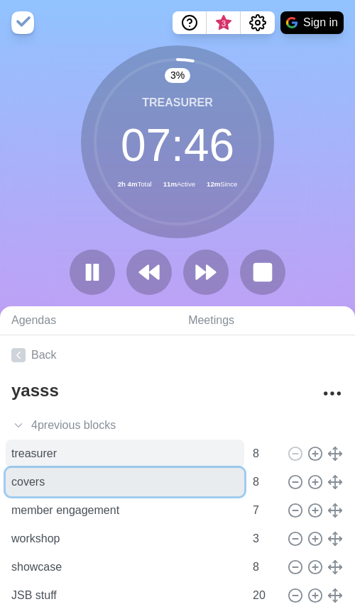
type input "covers"
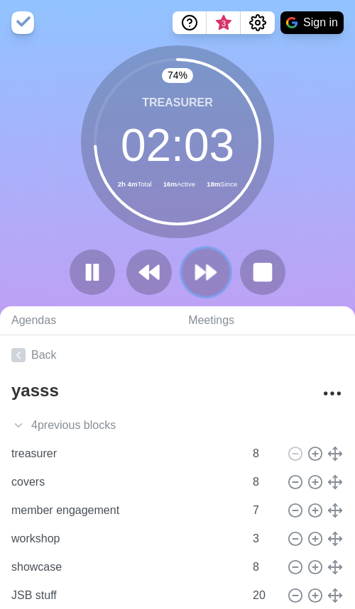
click at [209, 278] on polygon at bounding box center [210, 272] width 9 height 14
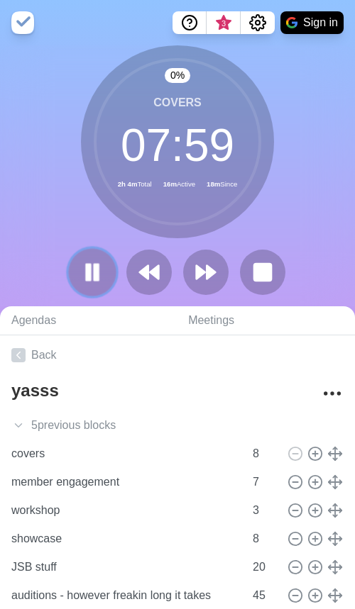
click at [98, 277] on rect at bounding box center [96, 273] width 4 height 16
click at [79, 280] on button at bounding box center [92, 272] width 48 height 48
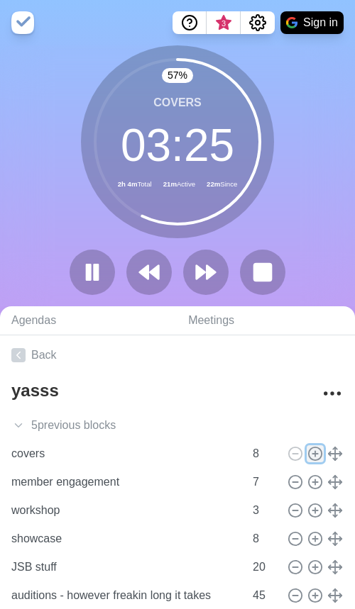
click at [313, 451] on icon at bounding box center [315, 454] width 16 height 16
type input "covers"
type input "8"
type input "member engagement"
type input "7"
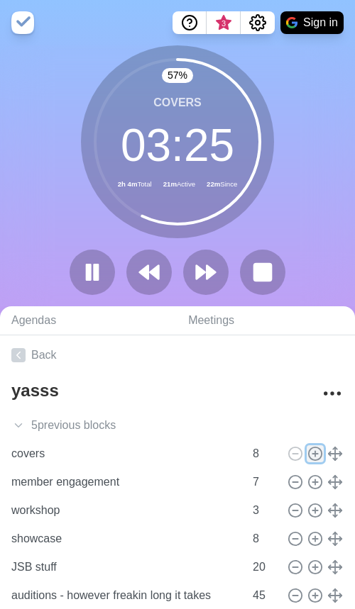
type input "workshop"
type input "3"
type input "showcase"
type input "8"
type input "JSB stuff"
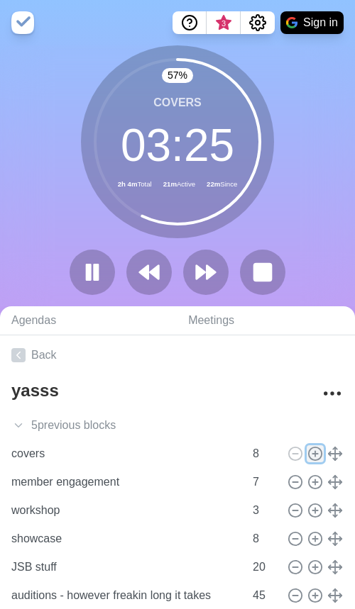
type input "20"
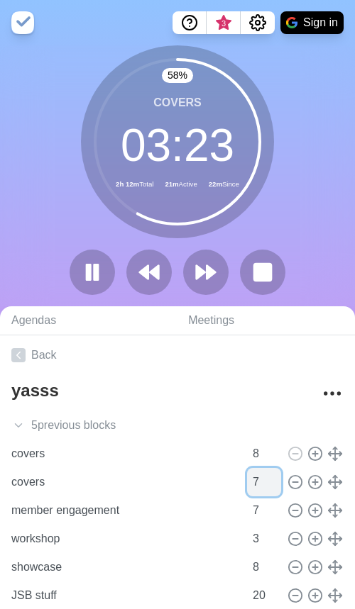
click at [272, 485] on input "7" at bounding box center [264, 482] width 34 height 28
click at [272, 485] on input "6" at bounding box center [264, 482] width 34 height 28
type input "5"
click at [272, 485] on input "5" at bounding box center [264, 482] width 34 height 28
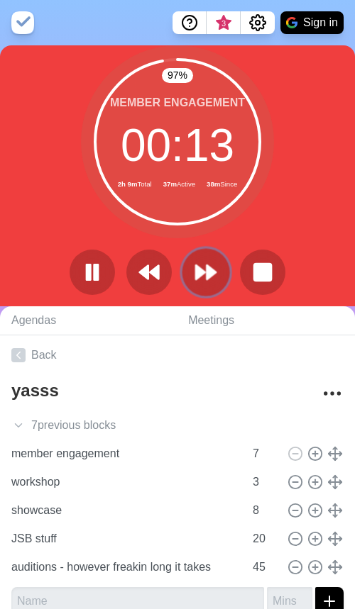
click at [205, 267] on icon at bounding box center [206, 272] width 24 height 24
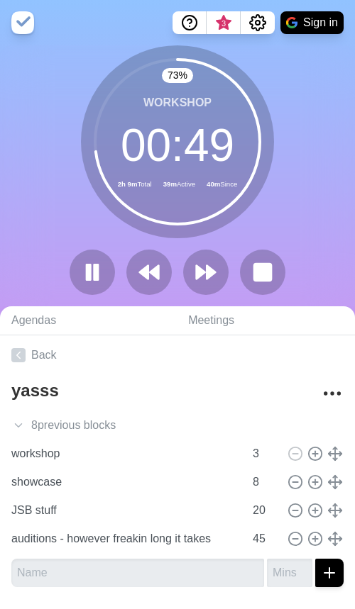
click at [298, 214] on div "73 % workshop 00 : 49 2h 9m Total 39m Active 40m Since" at bounding box center [177, 175] width 355 height 261
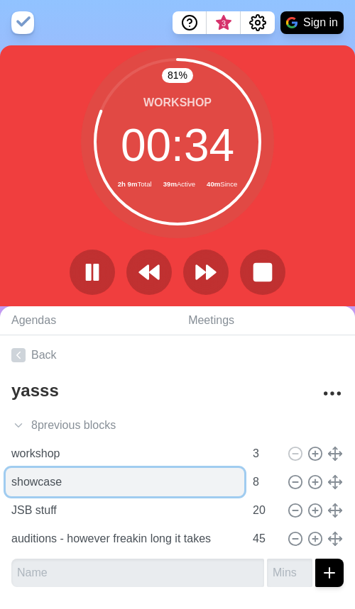
click at [149, 473] on input "showcase" at bounding box center [125, 482] width 238 height 28
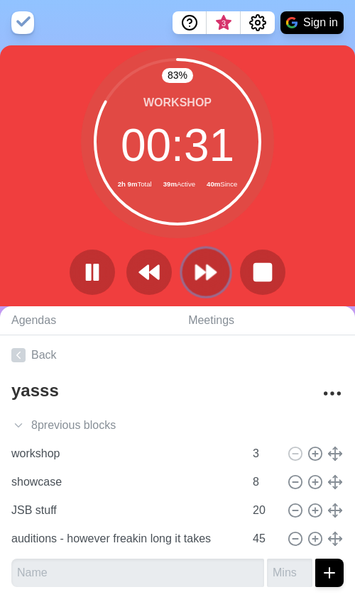
click at [214, 276] on icon at bounding box center [206, 272] width 24 height 24
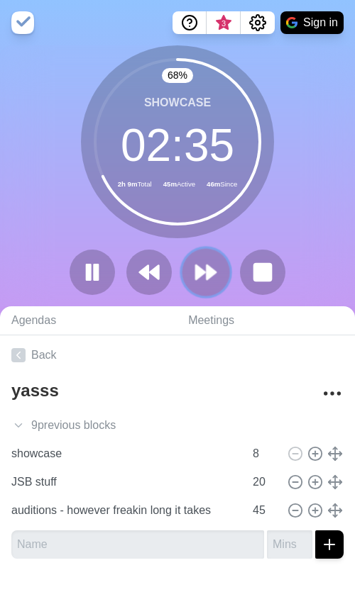
click at [207, 272] on polygon at bounding box center [210, 272] width 9 height 14
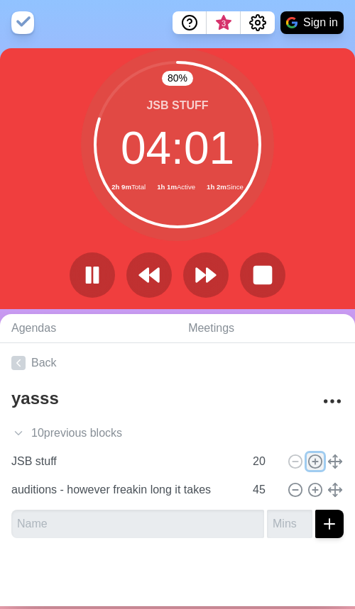
click at [318, 465] on icon at bounding box center [315, 462] width 16 height 16
type input "JSB stuff"
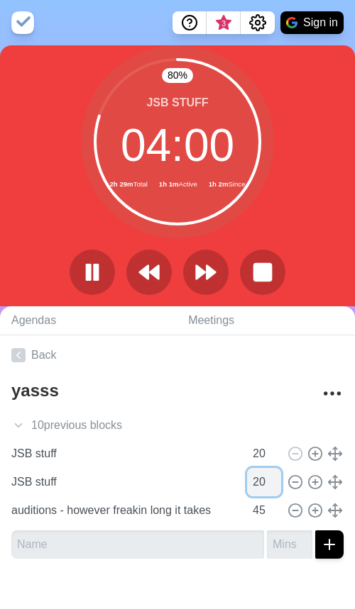
click at [268, 477] on input "20" at bounding box center [264, 482] width 34 height 28
click at [282, 493] on div "JSB stuff 20" at bounding box center [177, 482] width 343 height 28
click at [275, 488] on input "19" at bounding box center [264, 482] width 34 height 28
click at [275, 488] on input "18" at bounding box center [264, 482] width 34 height 28
click at [275, 488] on input "17" at bounding box center [264, 482] width 34 height 28
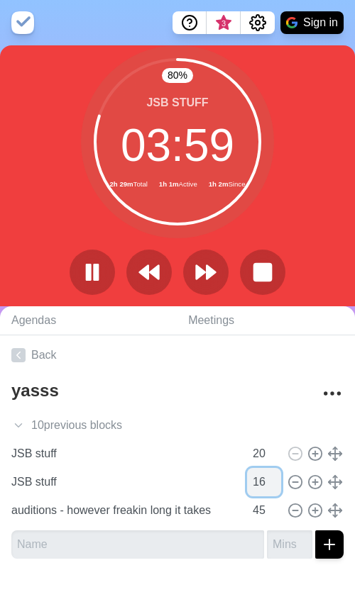
click at [275, 488] on input "16" at bounding box center [264, 482] width 34 height 28
click at [275, 488] on input "15" at bounding box center [264, 482] width 34 height 28
click at [275, 488] on input "14" at bounding box center [264, 482] width 34 height 28
click at [275, 488] on input "13" at bounding box center [264, 482] width 34 height 28
click at [275, 488] on input "12" at bounding box center [264, 482] width 34 height 28
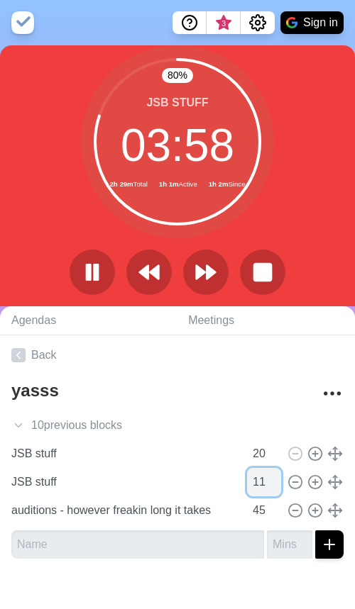
click at [275, 488] on input "11" at bounding box center [264, 482] width 34 height 28
click at [275, 488] on input "10" at bounding box center [264, 482] width 34 height 28
click at [275, 488] on input "9" at bounding box center [264, 482] width 34 height 28
click at [275, 488] on input "8" at bounding box center [264, 482] width 34 height 28
type input "7"
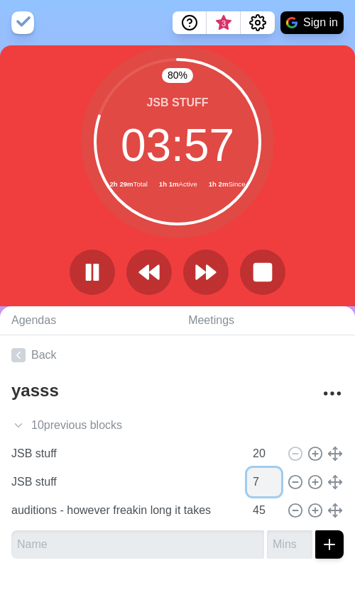
click at [275, 488] on input "7" at bounding box center [264, 482] width 34 height 28
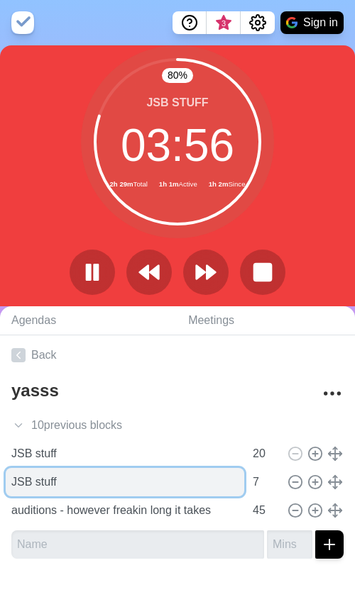
click at [206, 488] on input "JSB stuff" at bounding box center [125, 482] width 238 height 28
